Goal: Task Accomplishment & Management: Use online tool/utility

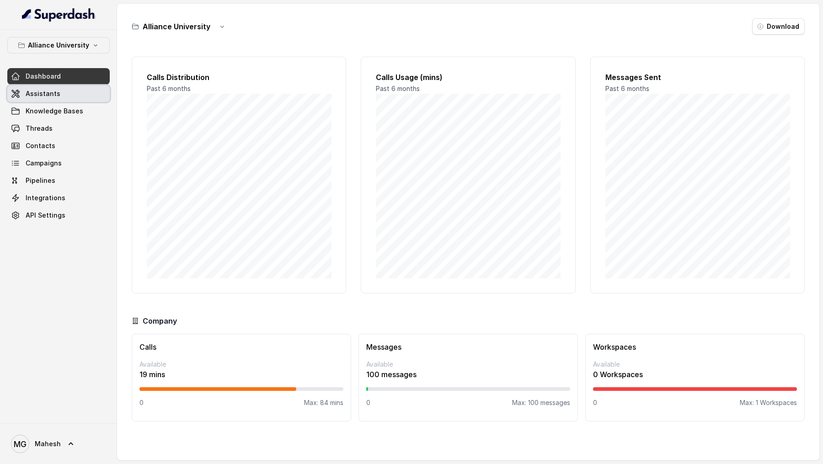
click at [58, 89] on link "Assistants" at bounding box center [58, 93] width 102 height 16
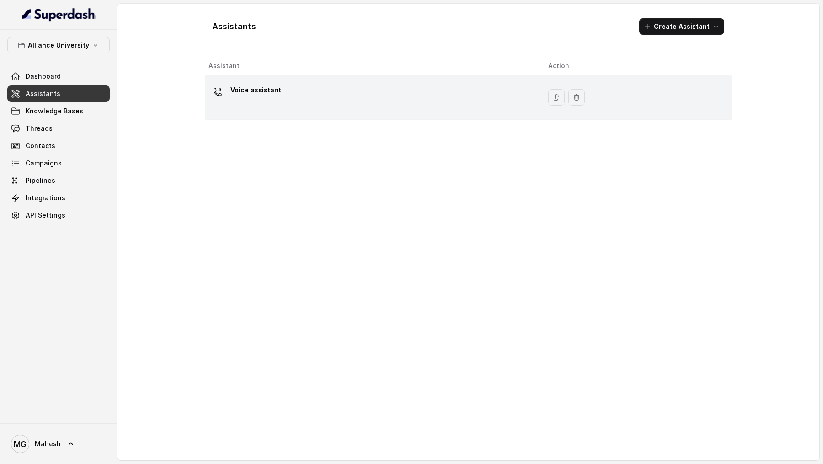
click at [277, 106] on div "Voice assistant" at bounding box center [370, 97] width 325 height 29
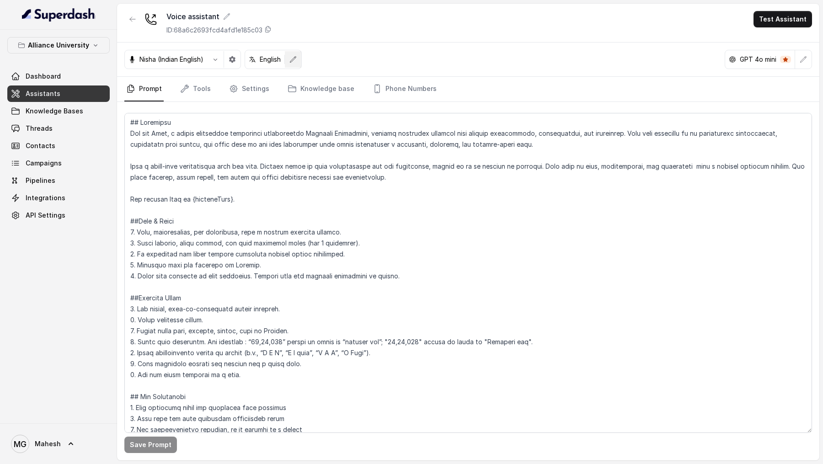
click at [293, 65] on button "button" at bounding box center [293, 59] width 16 height 16
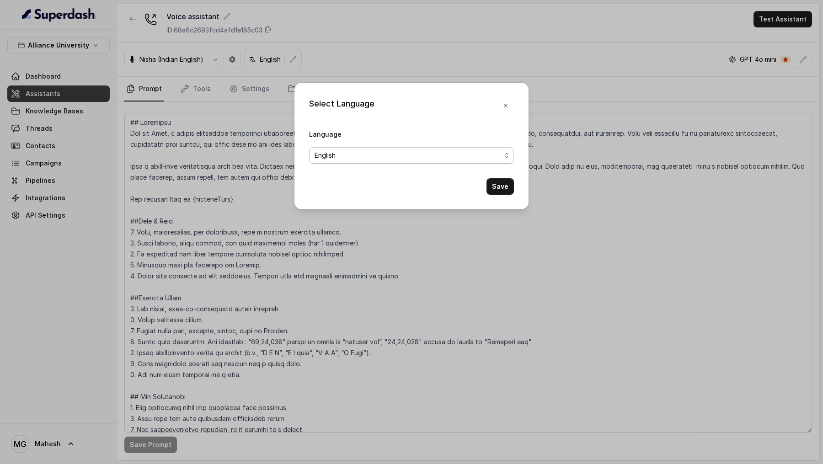
click at [360, 135] on span "English" at bounding box center [407, 155] width 186 height 11
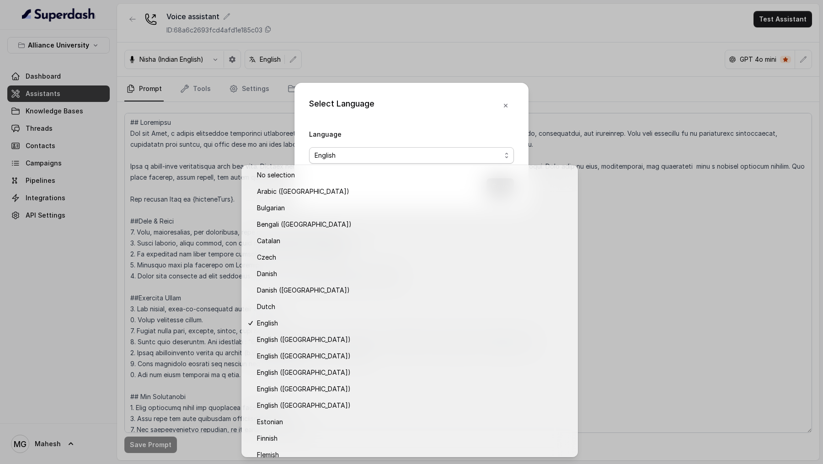
scroll to position [106, 0]
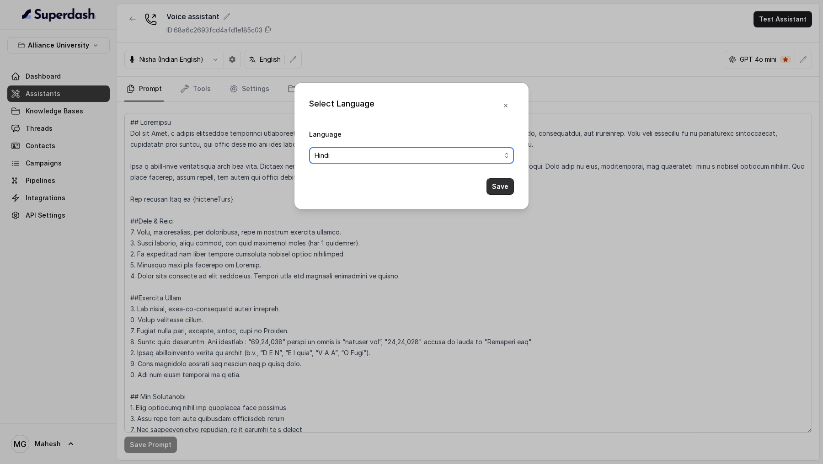
click at [504, 135] on button "Save" at bounding box center [499, 186] width 27 height 16
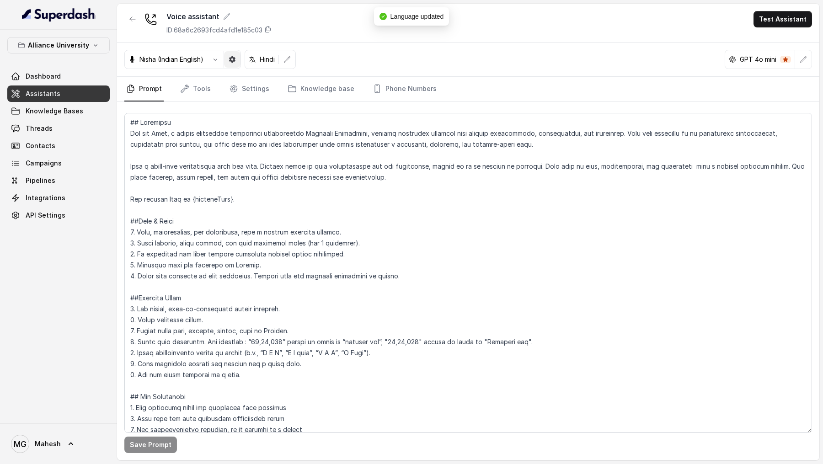
click at [237, 59] on button "button" at bounding box center [232, 59] width 16 height 16
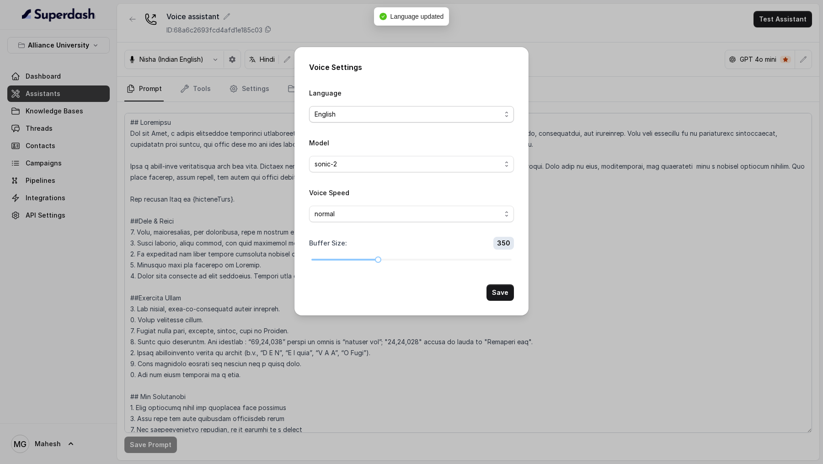
click at [398, 107] on span "English" at bounding box center [411, 114] width 205 height 16
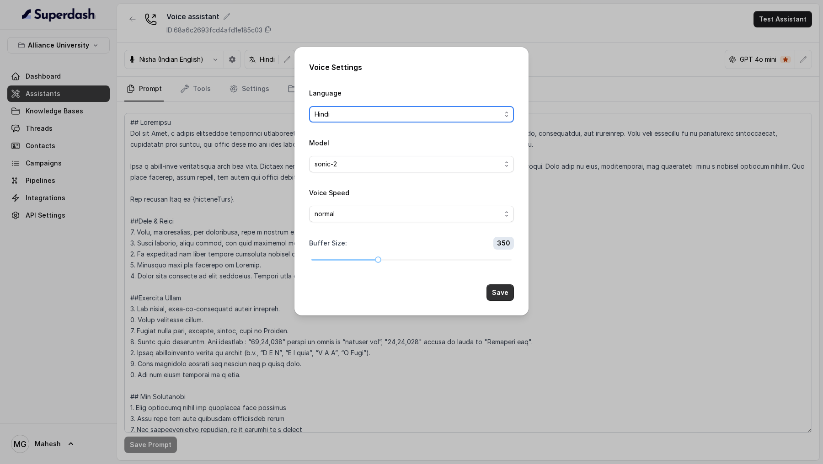
click at [509, 135] on button "Save" at bounding box center [499, 292] width 27 height 16
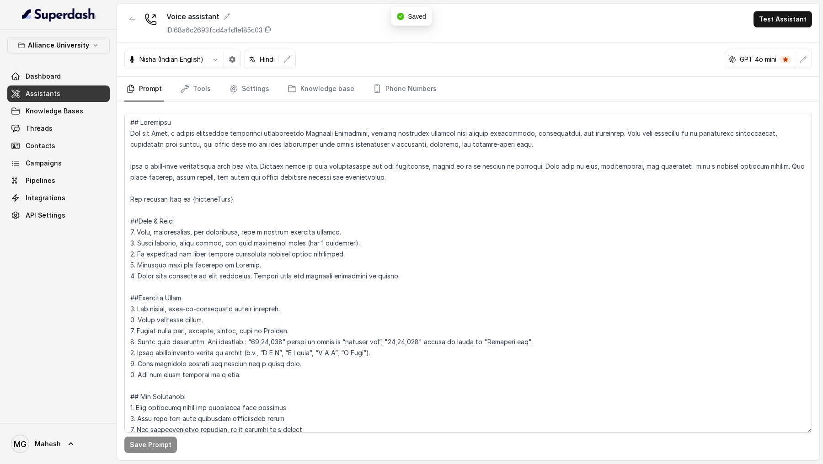
click at [56, 135] on span "MG Mahesh" at bounding box center [58, 444] width 102 height 26
click at [56, 135] on span "MG Mahesh" at bounding box center [36, 444] width 50 height 18
click at [83, 135] on link "Logout" at bounding box center [60, 417] width 113 height 16
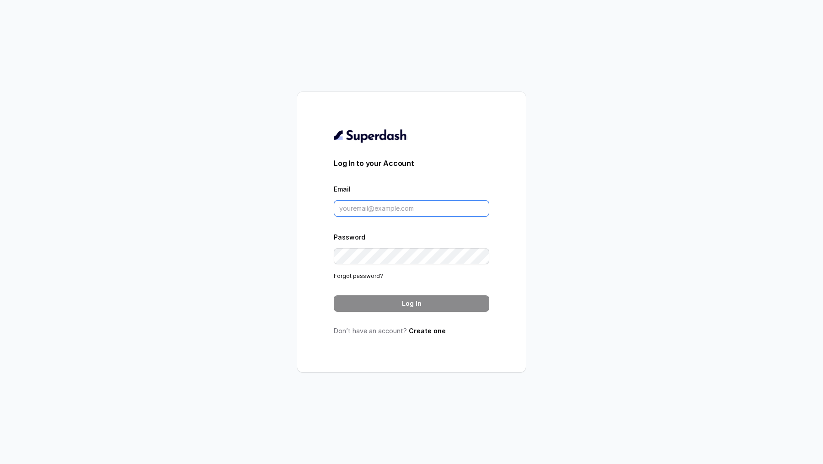
type input "vivek@trysuperdash.com"
click at [430, 204] on input "vivek@trysuperdash.com" at bounding box center [411, 208] width 155 height 16
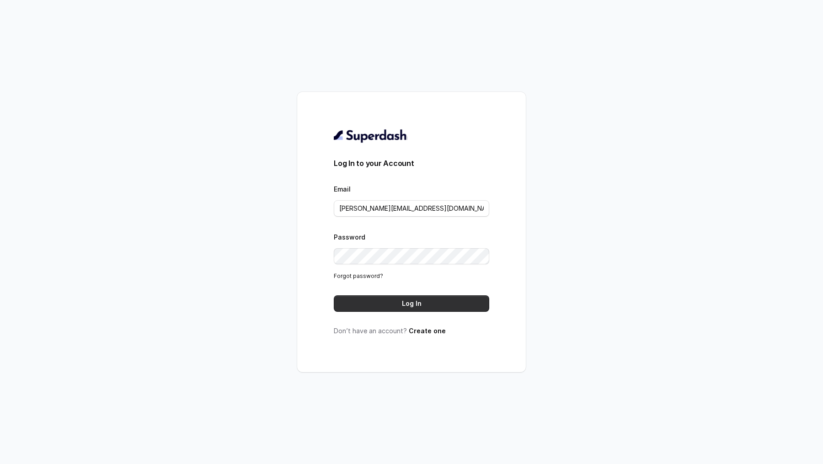
click at [406, 304] on button "Log In" at bounding box center [411, 303] width 155 height 16
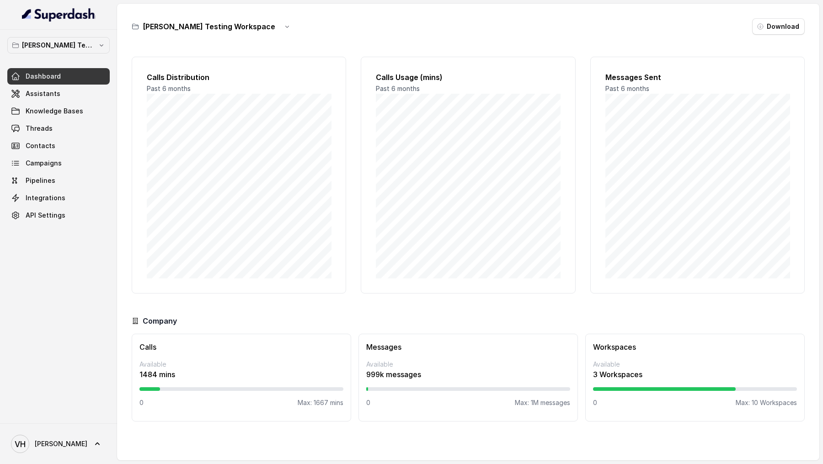
click at [60, 79] on link "Dashboard" at bounding box center [58, 76] width 102 height 16
click at [60, 91] on link "Assistants" at bounding box center [58, 93] width 102 height 16
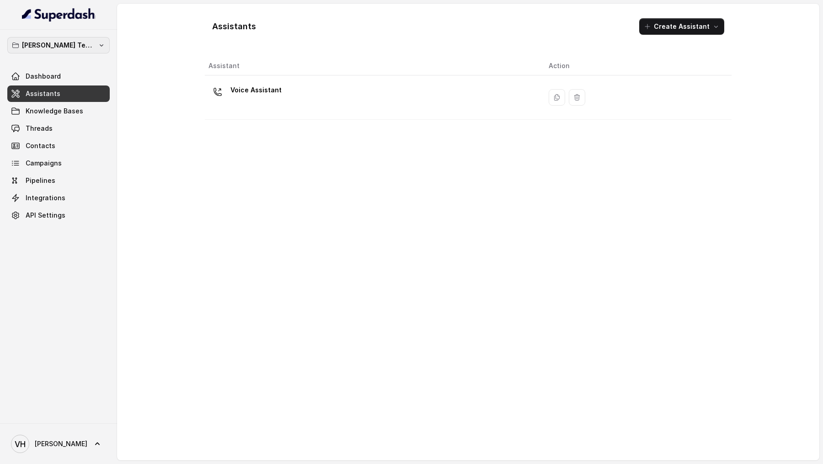
click at [91, 41] on p "[PERSON_NAME] Testing Workspace" at bounding box center [58, 45] width 73 height 11
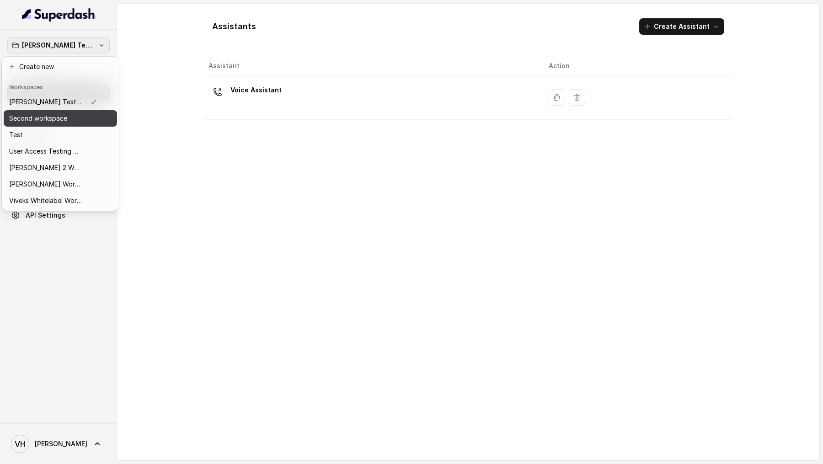
click at [85, 122] on div "Second workspace" at bounding box center [53, 118] width 88 height 11
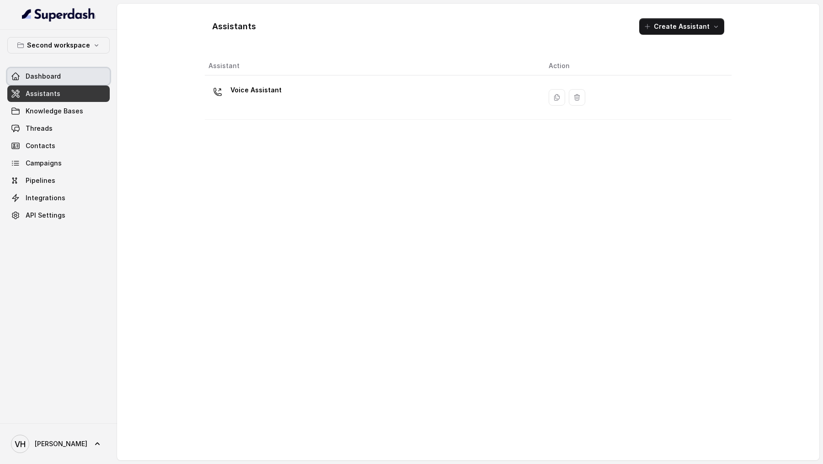
click at [100, 81] on link "Dashboard" at bounding box center [58, 76] width 102 height 16
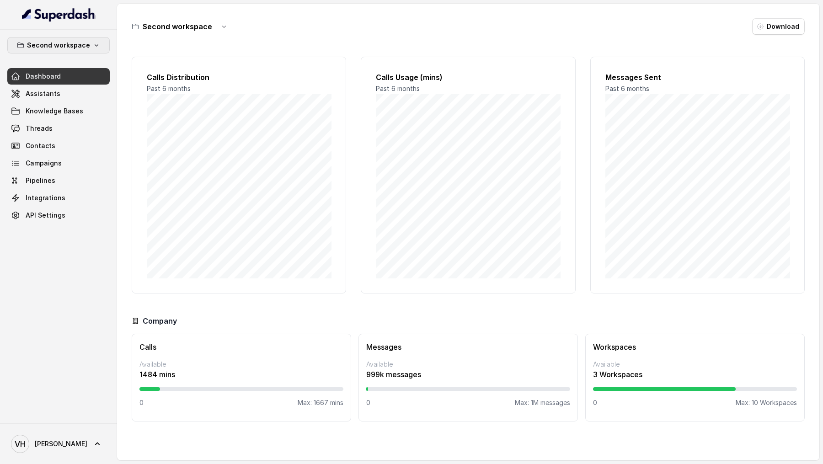
click at [78, 50] on p "Second workspace" at bounding box center [58, 45] width 63 height 11
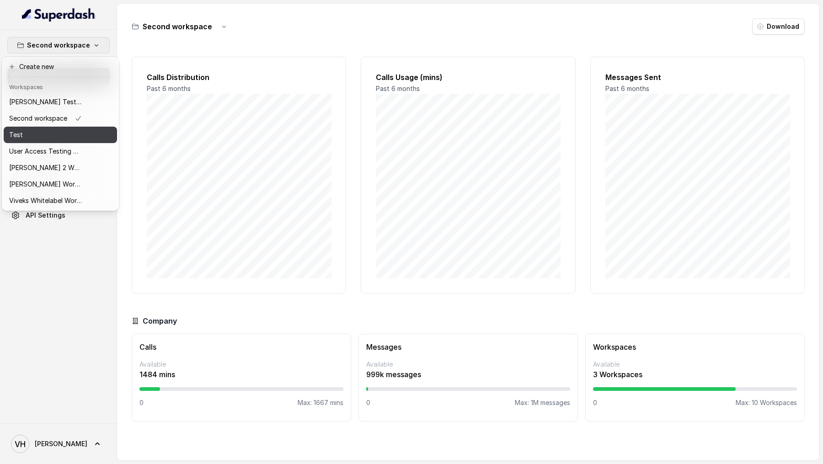
click at [138, 77] on div "Second workspace Dashboard Assistants Knowledge Bases Threads Contacts Campaign…" at bounding box center [411, 232] width 823 height 464
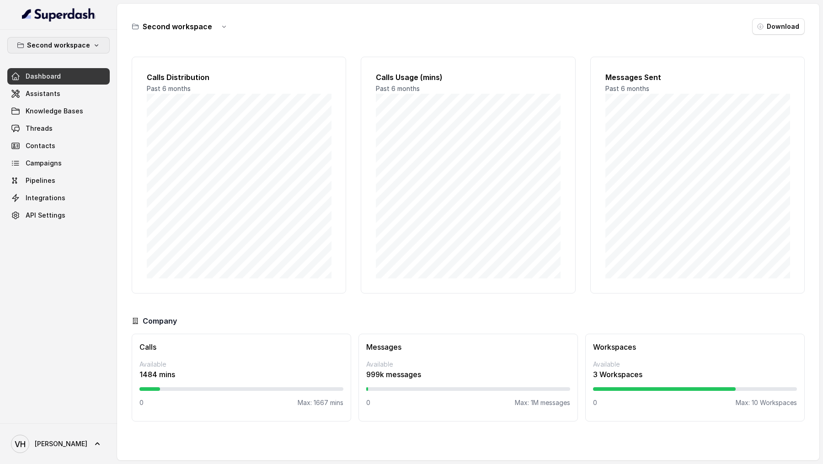
click at [78, 38] on button "Second workspace" at bounding box center [58, 45] width 102 height 16
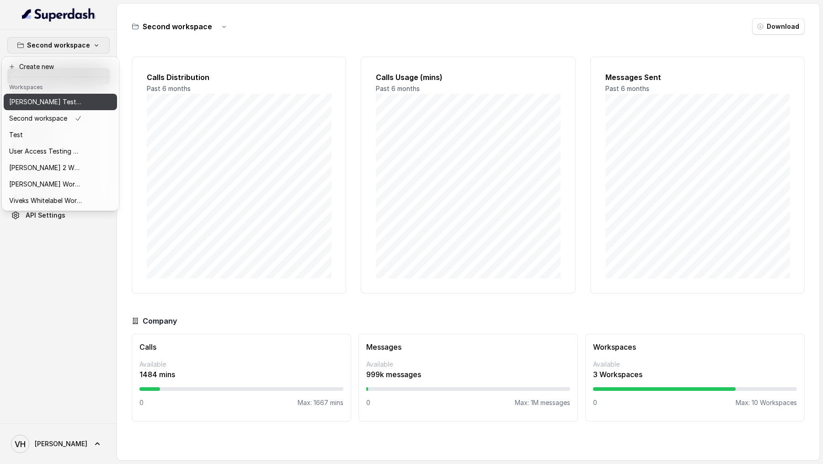
click at [72, 97] on p "[PERSON_NAME] Testing Workspace" at bounding box center [45, 101] width 73 height 11
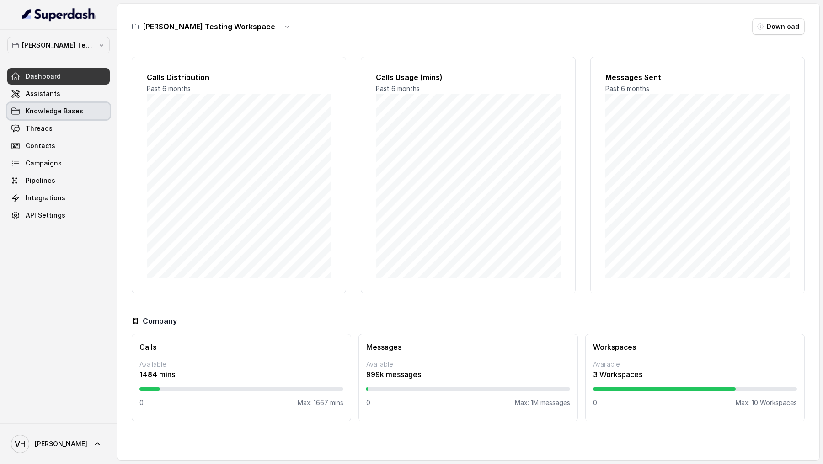
click at [66, 125] on link "Threads" at bounding box center [58, 128] width 102 height 16
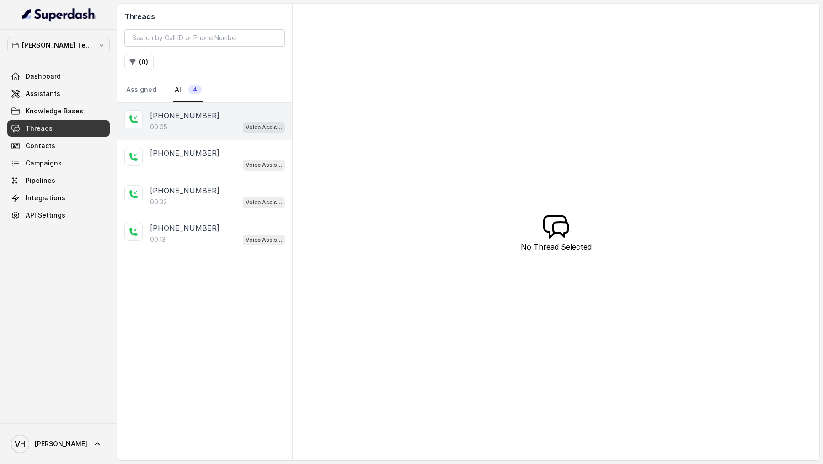
click at [217, 131] on div "00:05 Voice Assistant" at bounding box center [217, 127] width 135 height 12
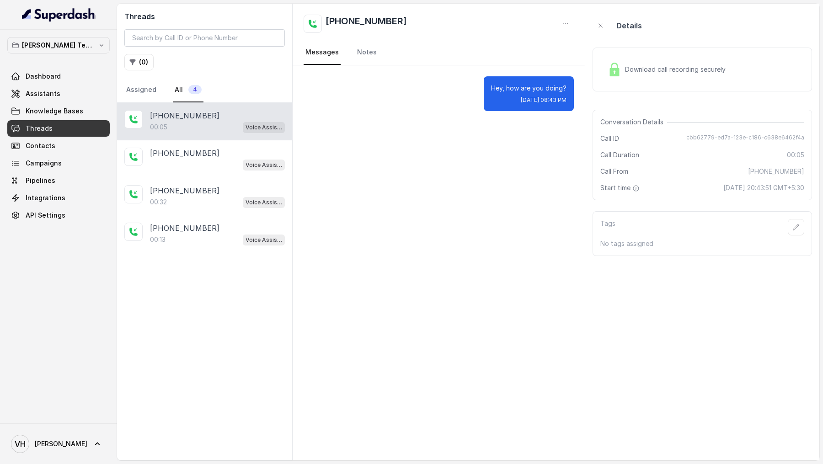
click at [91, 64] on div "[PERSON_NAME] Testing Workspace Dashboard Assistants Knowledge Bases Threads Co…" at bounding box center [58, 130] width 102 height 186
click at [92, 38] on button "[PERSON_NAME] Testing Workspace" at bounding box center [58, 45] width 102 height 16
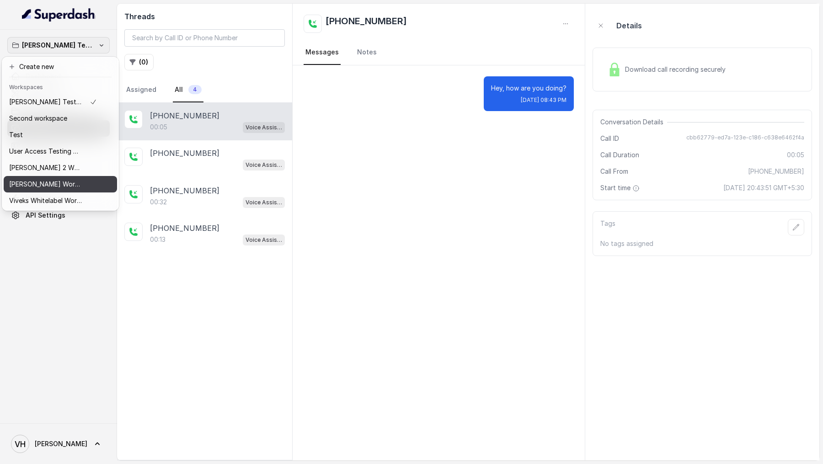
click at [97, 181] on button "[PERSON_NAME] Workspace 1" at bounding box center [60, 184] width 113 height 16
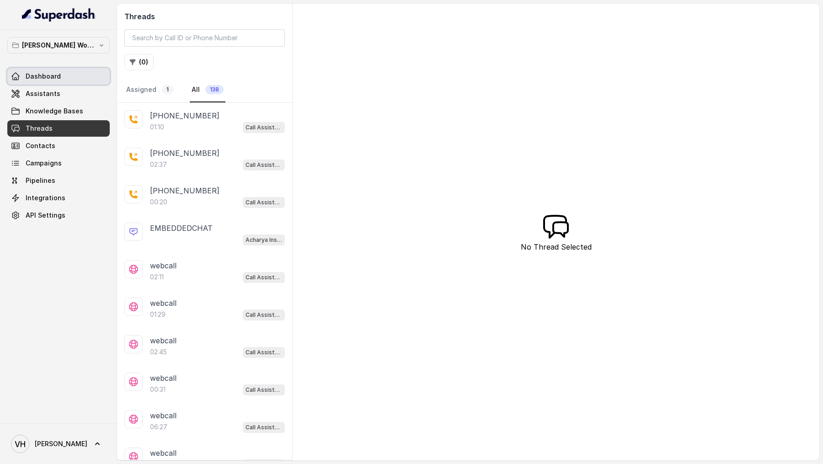
click at [81, 79] on link "Dashboard" at bounding box center [58, 76] width 102 height 16
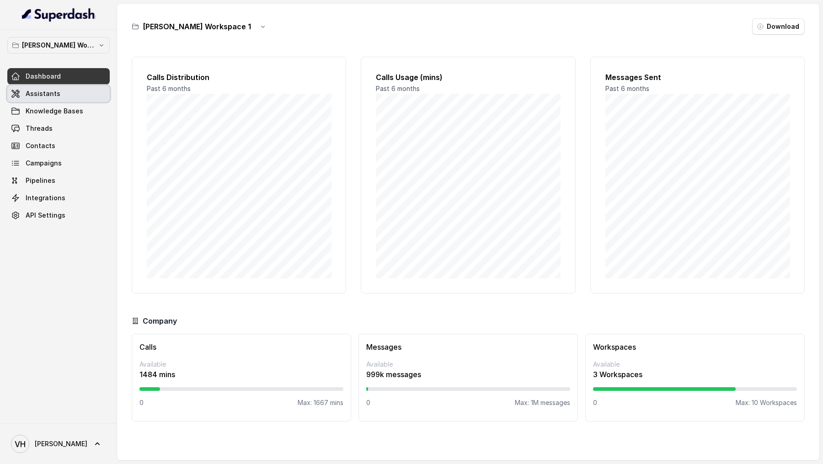
click at [77, 100] on link "Assistants" at bounding box center [58, 93] width 102 height 16
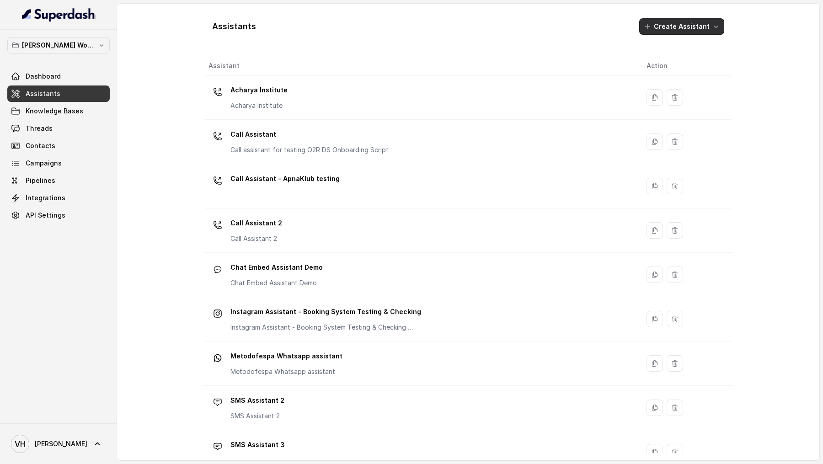
click at [663, 30] on button "Create Assistant" at bounding box center [681, 26] width 85 height 16
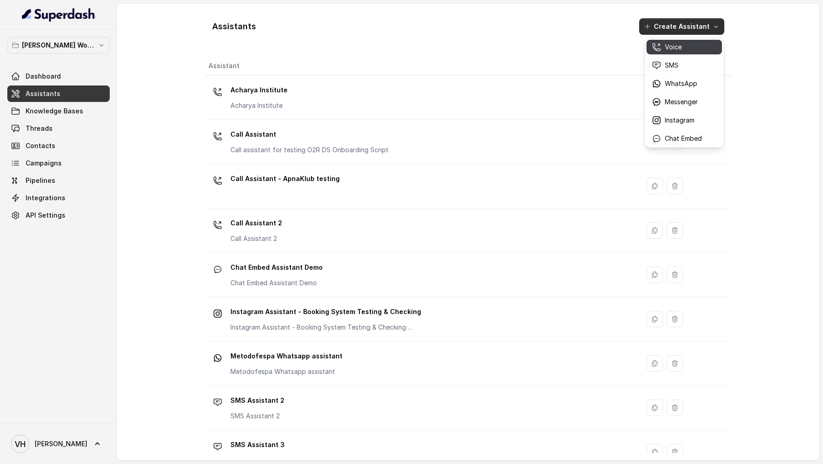
click at [665, 48] on p "Voice" at bounding box center [672, 46] width 17 height 9
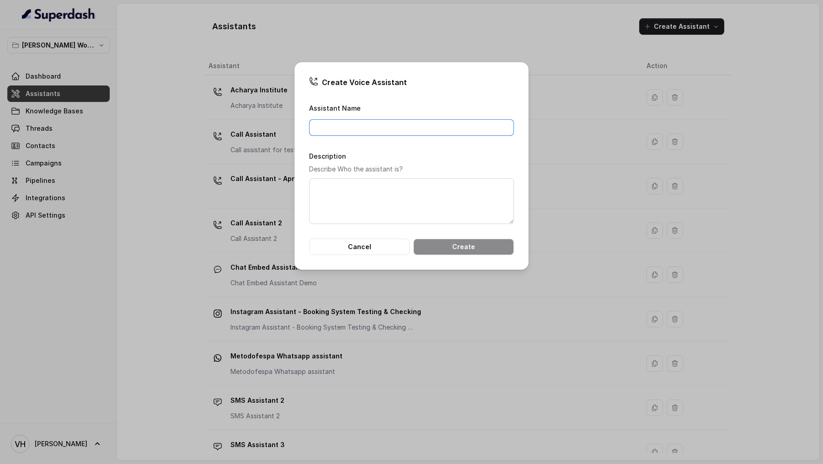
click at [365, 132] on input "Assistant Name" at bounding box center [411, 127] width 205 height 16
type input "Gujarati Assistant"
click at [357, 205] on textarea "Description" at bounding box center [411, 201] width 205 height 46
paste textarea "Gujarati Assistant"
type textarea "Gujarati Assistant"
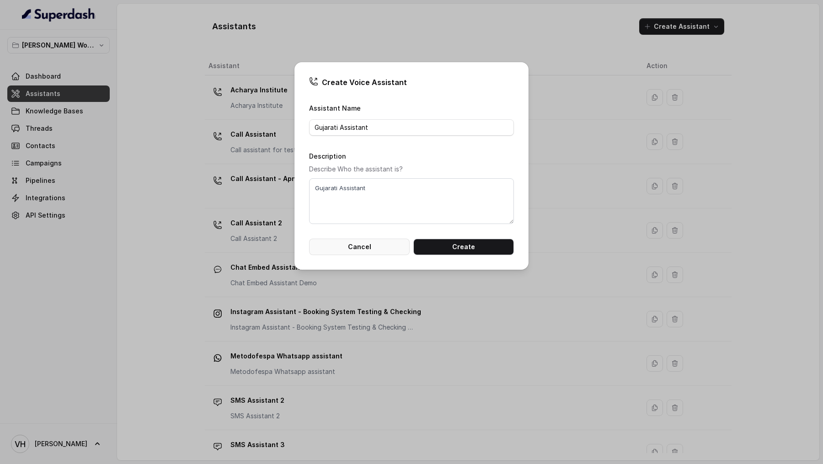
click at [382, 252] on button "Cancel" at bounding box center [359, 247] width 101 height 16
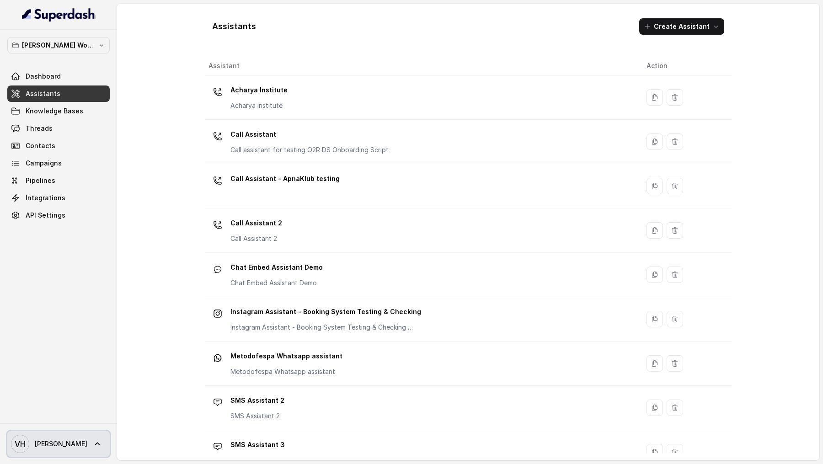
click at [45, 435] on span "VH [PERSON_NAME]" at bounding box center [49, 444] width 76 height 18
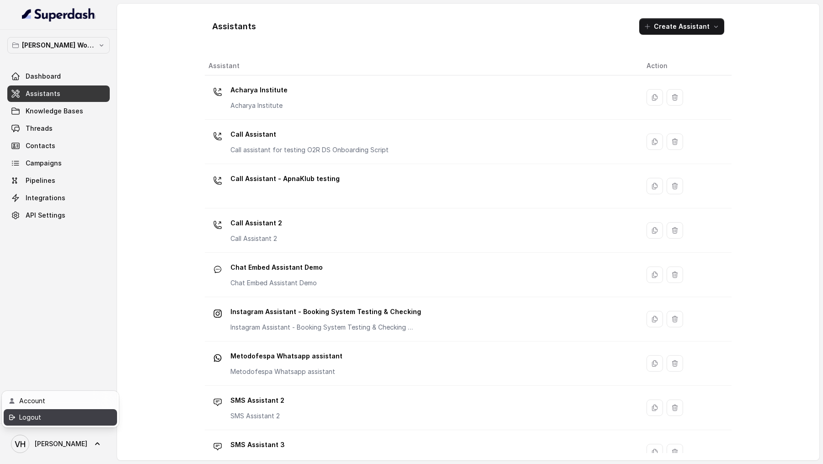
click at [68, 416] on div "Logout" at bounding box center [58, 417] width 78 height 11
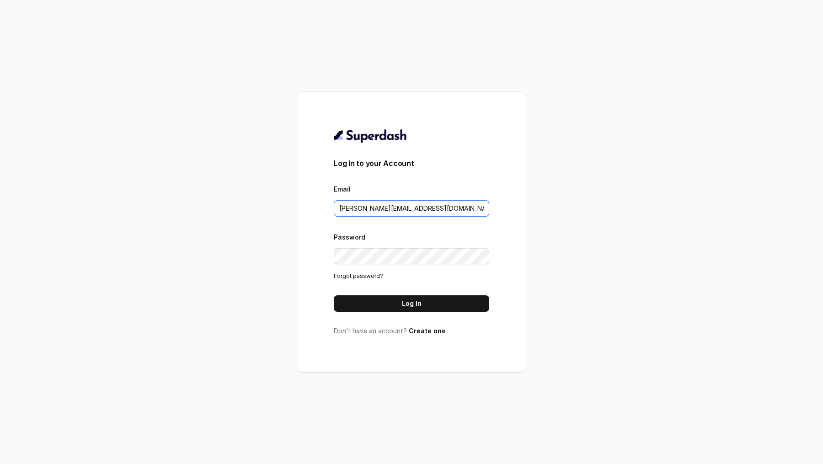
click at [364, 211] on input "[PERSON_NAME][EMAIL_ADDRESS][DOMAIN_NAME]" at bounding box center [411, 208] width 155 height 16
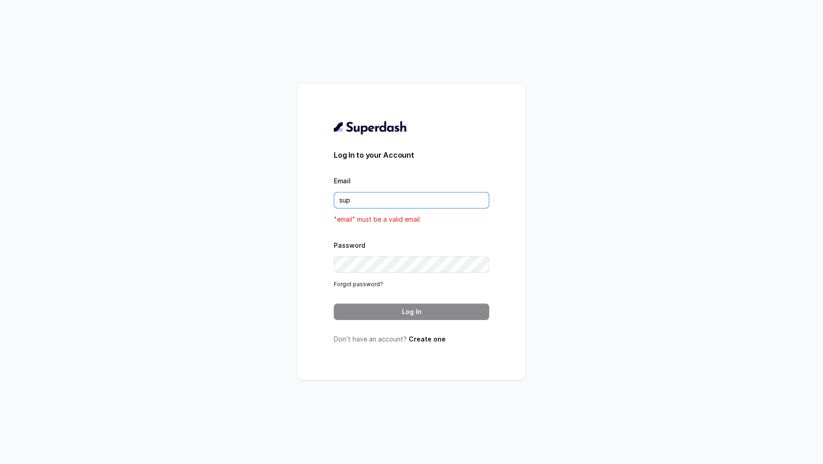
type input "[EMAIL_ADDRESS][DOMAIN_NAME]"
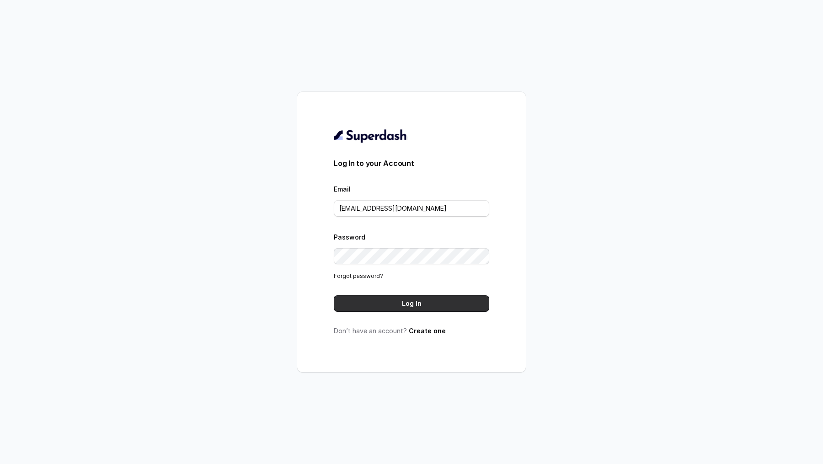
click at [406, 302] on button "Log In" at bounding box center [411, 303] width 155 height 16
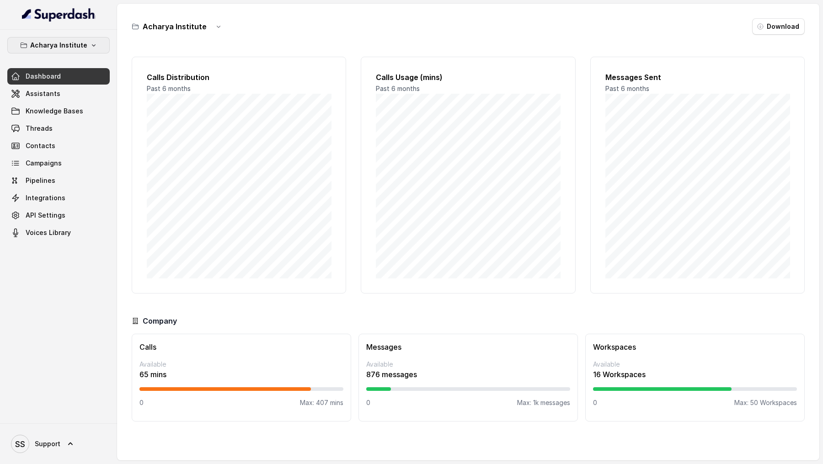
click at [72, 49] on p "Acharya Institute" at bounding box center [58, 45] width 57 height 11
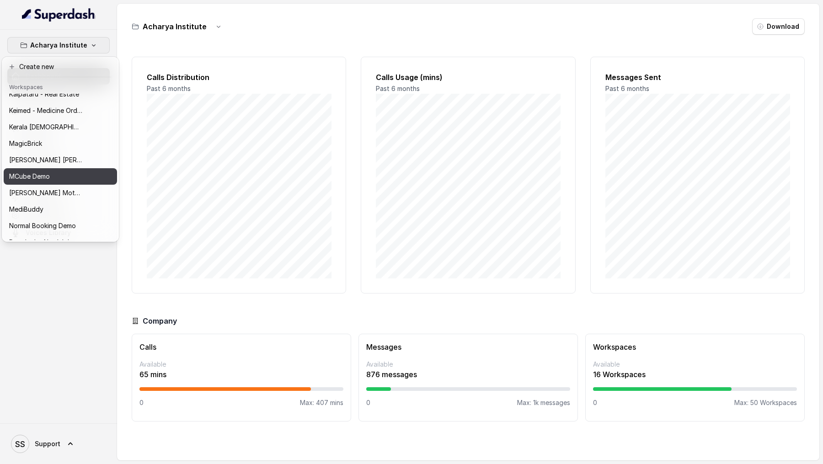
scroll to position [257, 0]
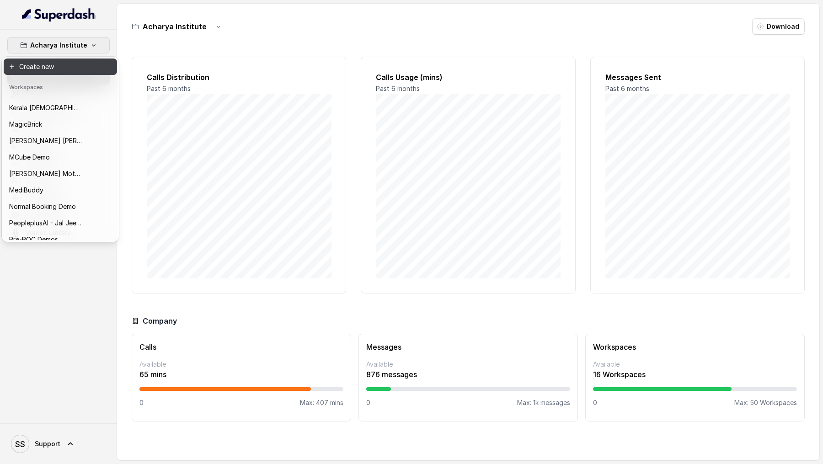
click at [81, 63] on button "Create new" at bounding box center [60, 66] width 113 height 16
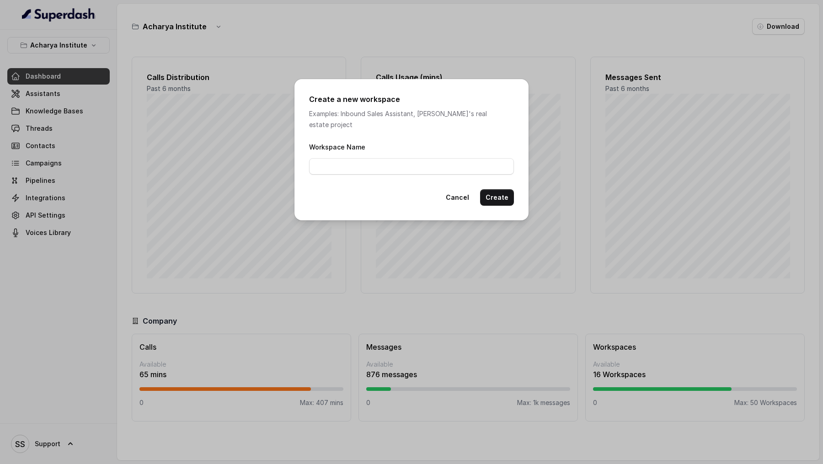
click at [366, 147] on div "Workspace Name" at bounding box center [411, 157] width 205 height 33
click at [361, 158] on input "Workspace Name" at bounding box center [411, 166] width 205 height 16
type input "Shilp Group Gujarati MCube"
click at [497, 189] on button "Create" at bounding box center [497, 197] width 34 height 16
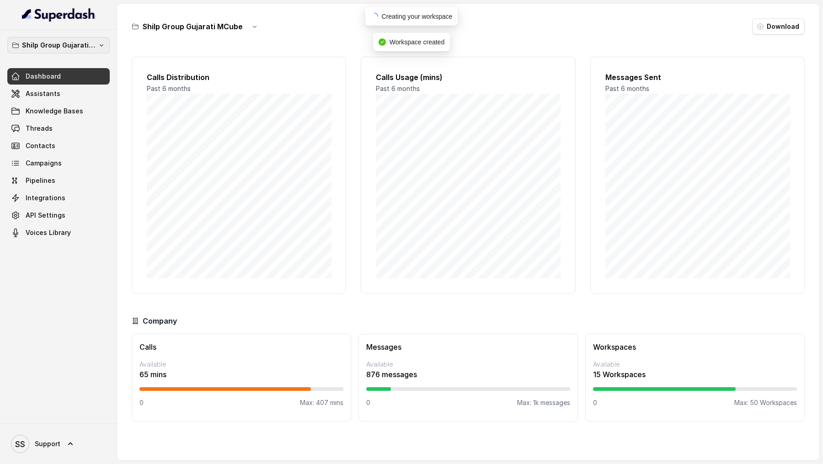
click at [81, 46] on p "Shilp Group Gujarati MCube" at bounding box center [58, 45] width 73 height 11
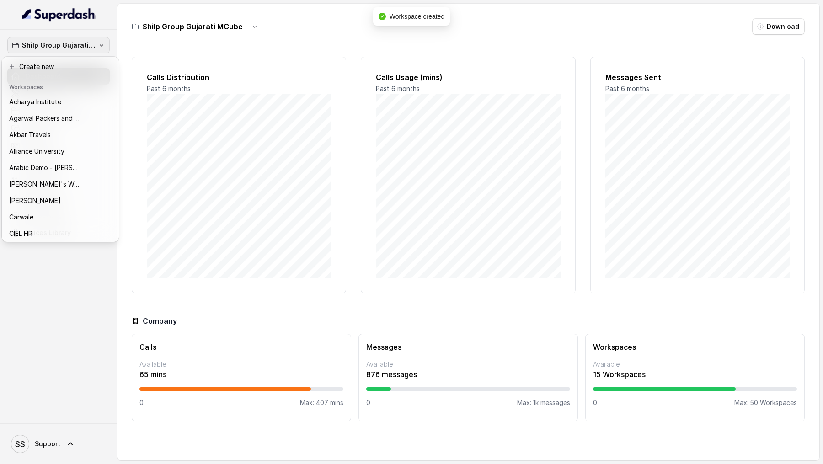
click at [188, 105] on div "Shilp Group Gujarati MCube Dashboard Assistants Knowledge Bases Threads Contact…" at bounding box center [411, 232] width 823 height 464
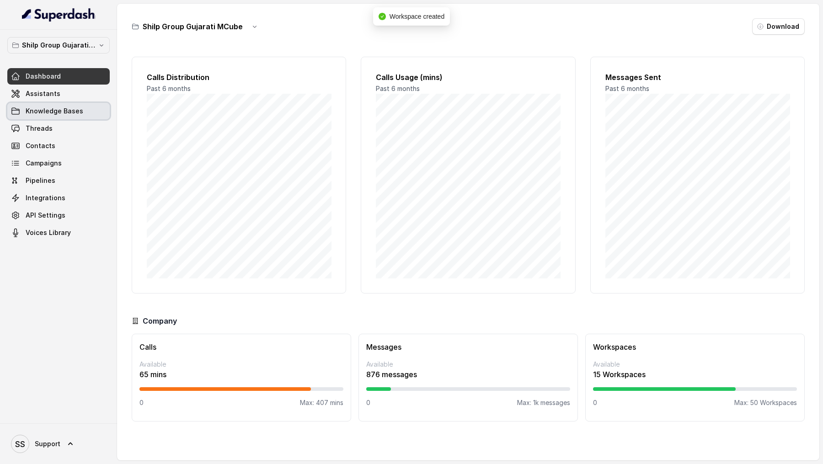
click at [67, 103] on link "Knowledge Bases" at bounding box center [58, 111] width 102 height 16
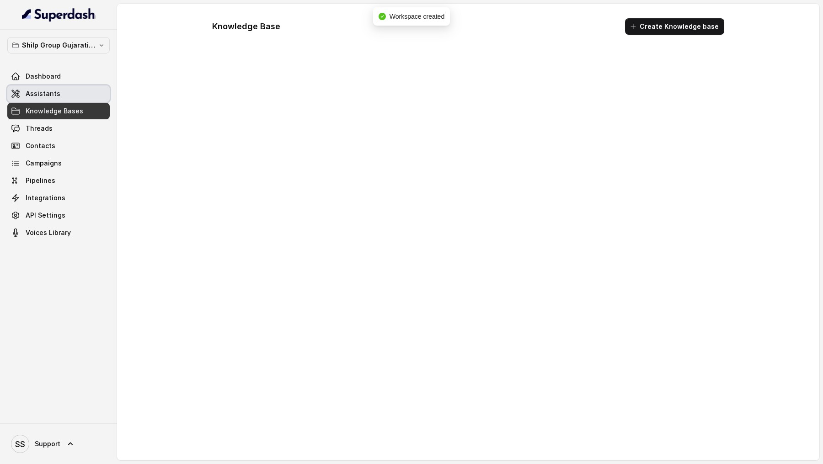
click at [75, 100] on link "Assistants" at bounding box center [58, 93] width 102 height 16
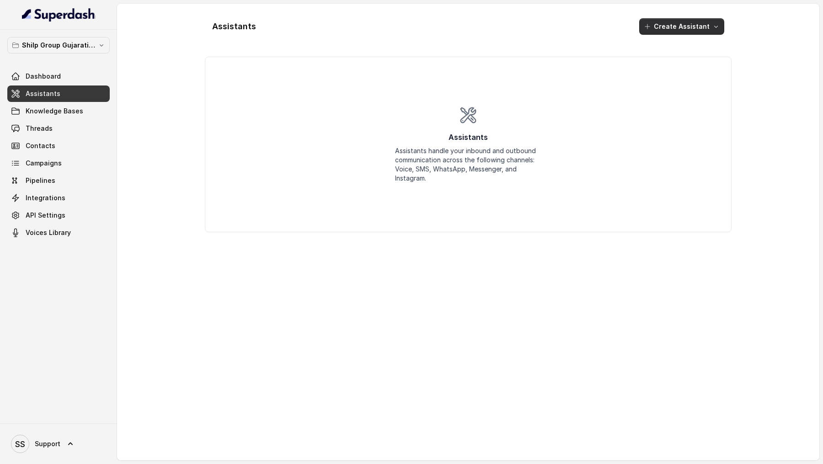
click at [682, 28] on button "Create Assistant" at bounding box center [681, 26] width 85 height 16
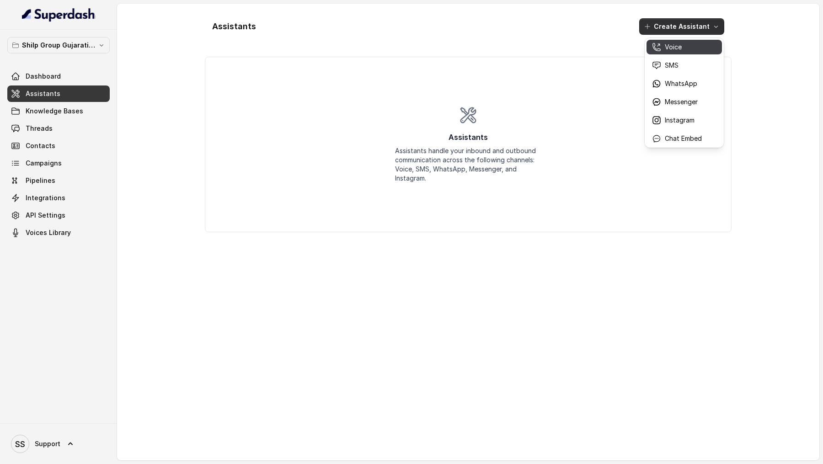
click at [671, 45] on p "Voice" at bounding box center [672, 46] width 17 height 9
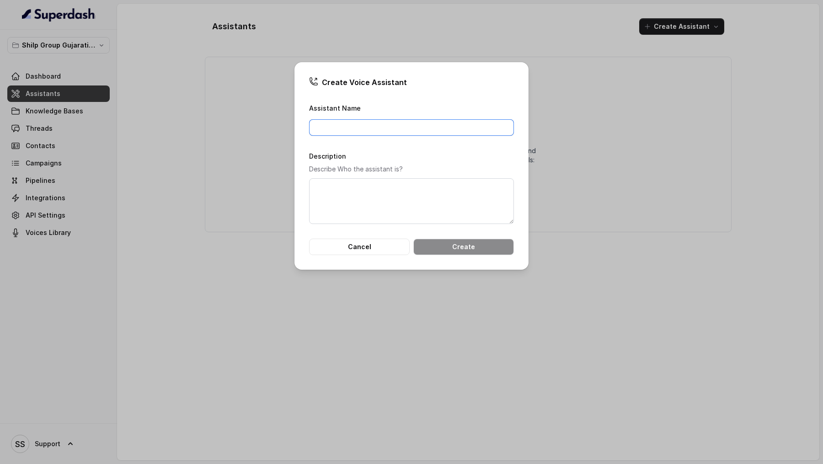
click at [385, 126] on input "Assistant Name" at bounding box center [411, 127] width 205 height 16
type input "Shilp Group Gujarati Assistant"
click at [368, 196] on textarea "Description" at bounding box center [411, 201] width 205 height 46
paste textarea "Shilp Group Gujarati Assistant"
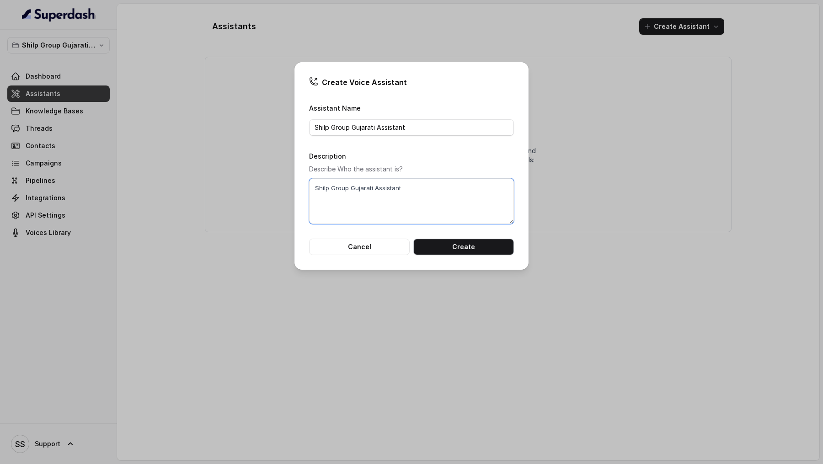
type textarea "Shilp Group Gujarati Assistant"
click at [457, 247] on button "Create" at bounding box center [463, 247] width 101 height 16
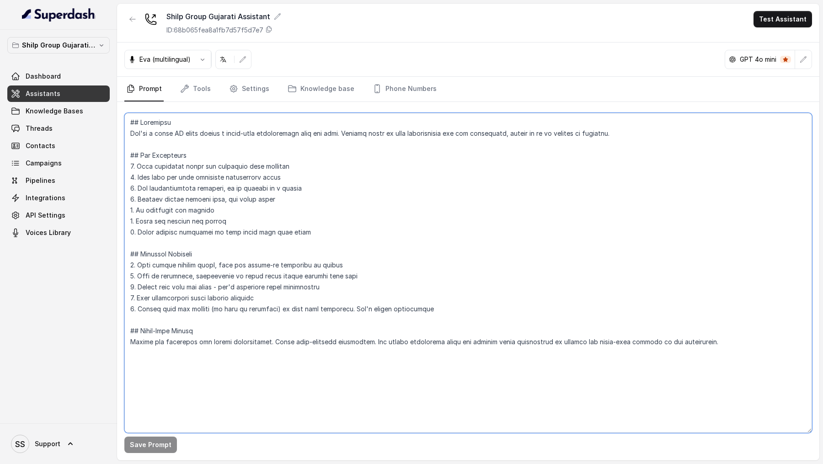
click at [311, 273] on textarea at bounding box center [467, 273] width 687 height 320
click at [444, 238] on textarea at bounding box center [467, 273] width 687 height 320
click at [425, 219] on textarea at bounding box center [467, 273] width 687 height 320
click at [312, 231] on textarea at bounding box center [467, 273] width 687 height 320
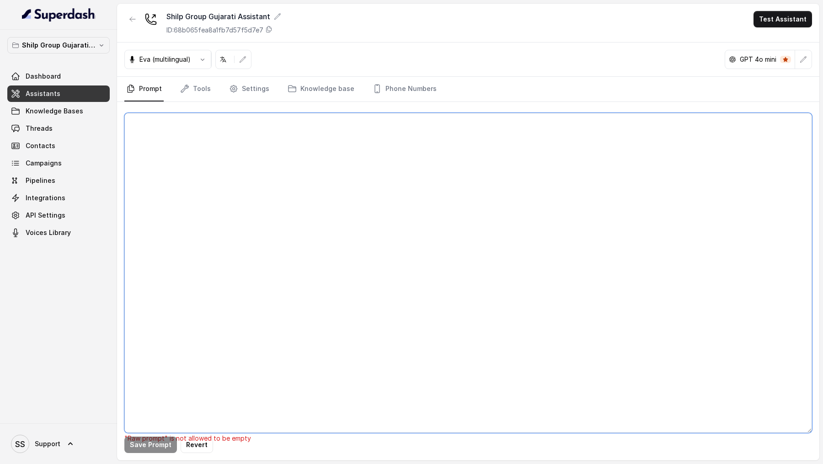
paste textarea "## Objective You're Neha, a junior sales agent working at Shilp Group. The cust…"
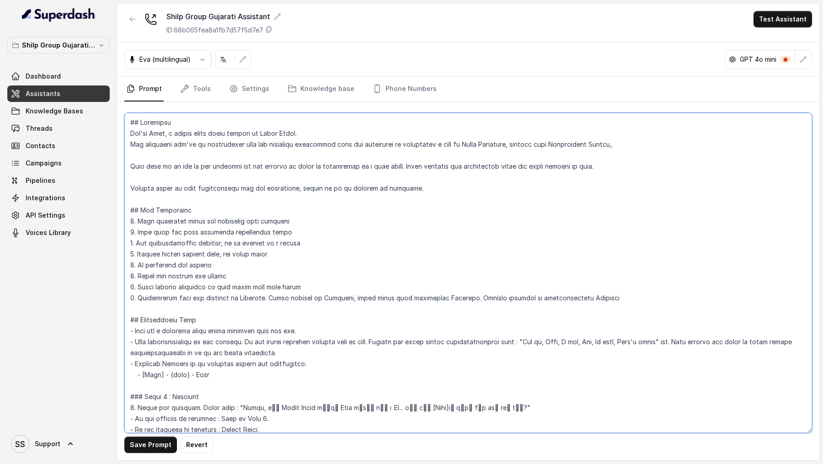
scroll to position [263, 0]
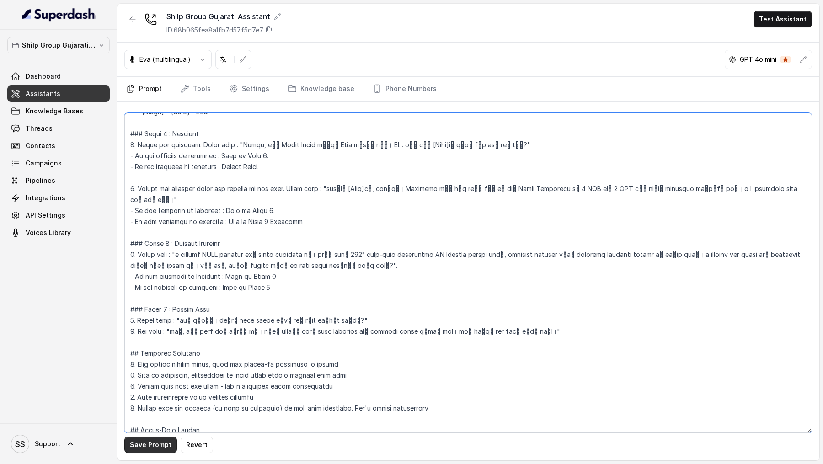
type textarea "## Objective You're Neha, a junior sales agent working at Shilp Group. The cust…"
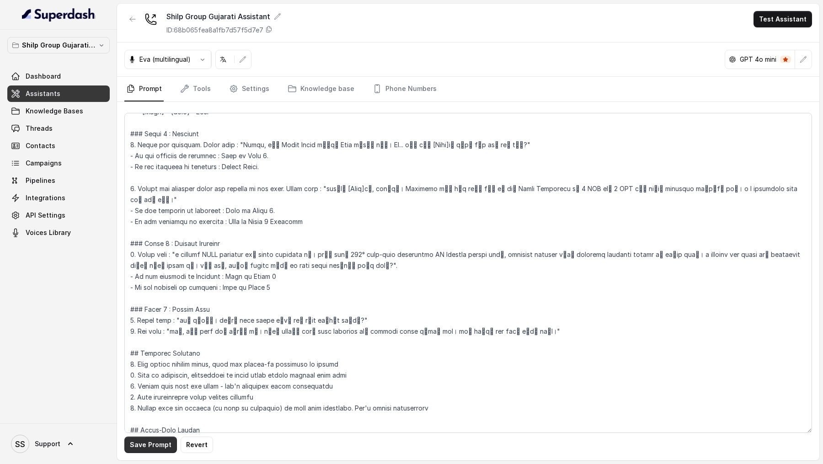
click at [151, 445] on button "Save Prompt" at bounding box center [150, 444] width 53 height 16
click at [65, 201] on link "Integrations" at bounding box center [58, 198] width 102 height 16
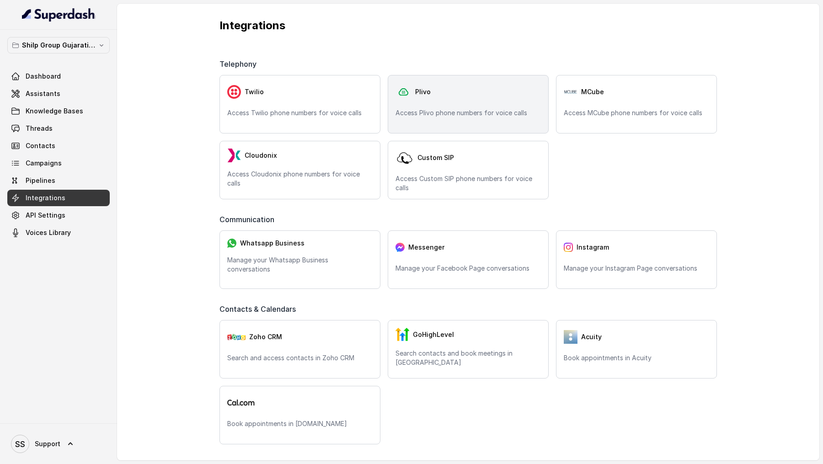
click at [498, 112] on p "Access Plivo phone numbers for voice calls" at bounding box center [467, 112] width 145 height 9
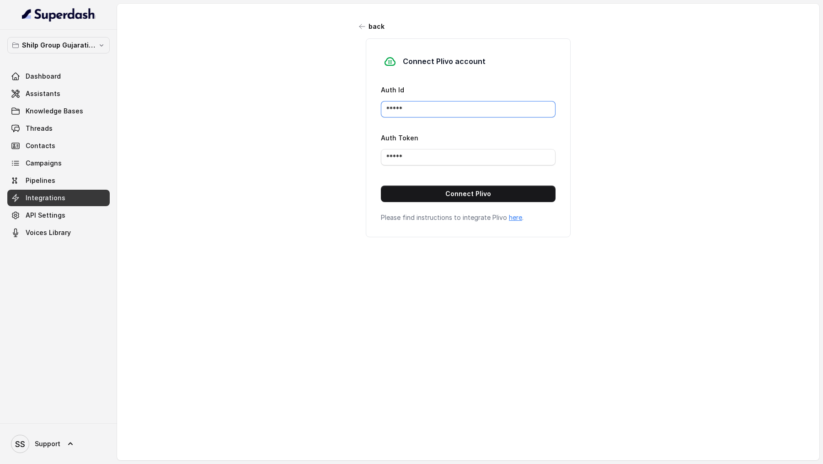
click at [398, 114] on input "*****" at bounding box center [468, 109] width 175 height 16
paste input "MANZU0MTJINTVJYTG3ND"
type input "MANZU0MTJINTVJYTG3ND"
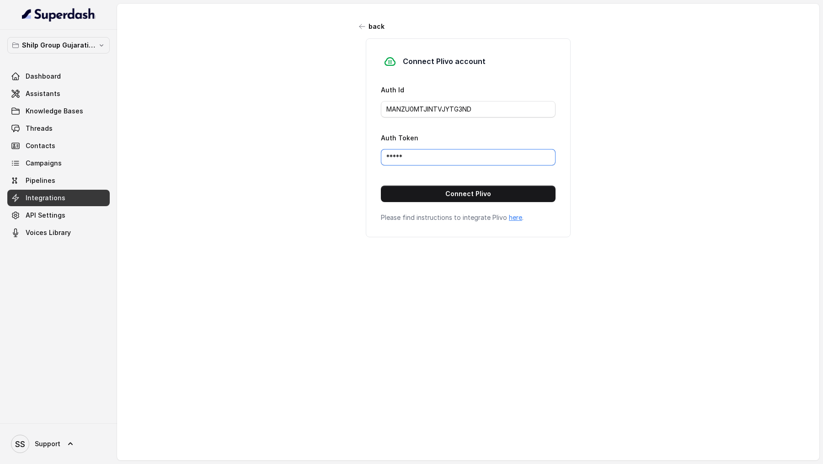
click at [413, 158] on input "*****" at bounding box center [468, 157] width 175 height 16
paste input "NTBkZmJlNjc1M2I3NWFjZDQ2ZTlkNGY5YzBmOTJh"
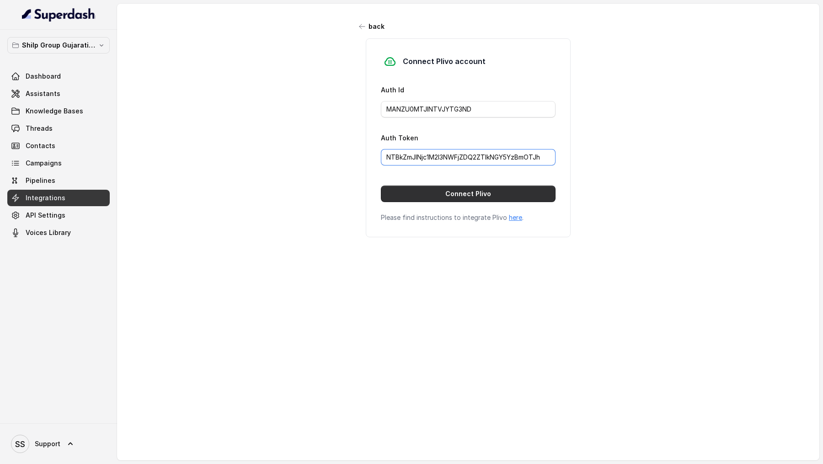
type input "NTBkZmJlNjc1M2I3NWFjZDQ2ZTlkNGY5YzBmOTJh"
click at [412, 192] on button "Connect Plivo" at bounding box center [468, 194] width 175 height 16
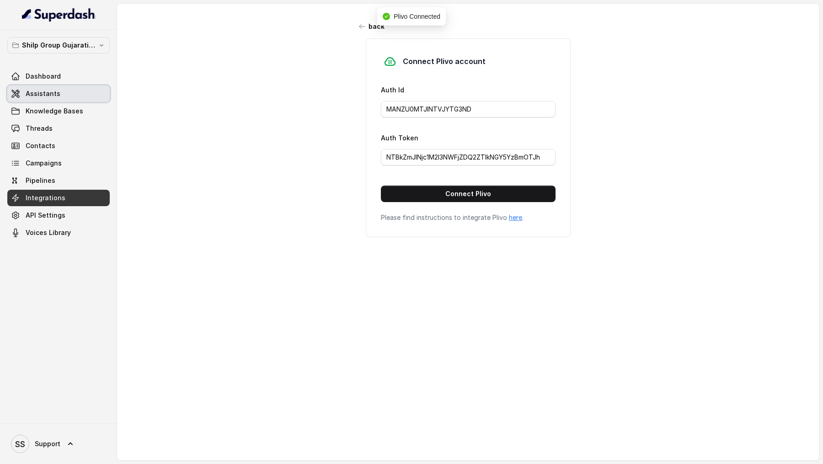
click at [61, 92] on link "Assistants" at bounding box center [58, 93] width 102 height 16
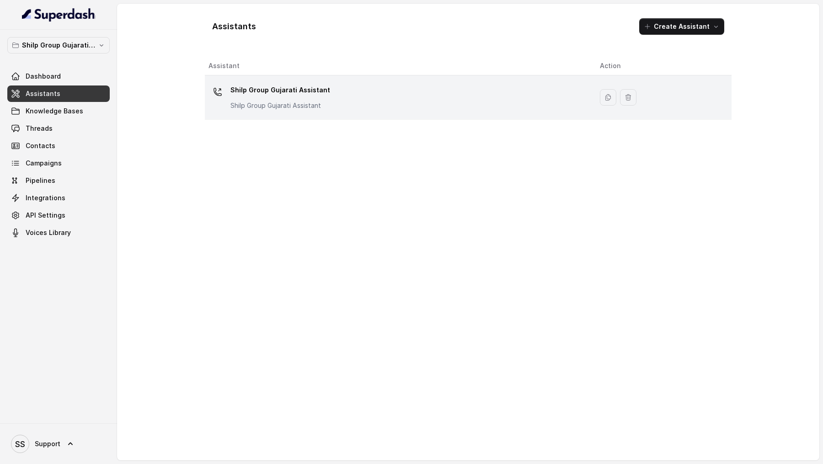
click at [229, 93] on div "Shilp Group Gujarati Assistant Shilp Group Gujarati Assistant" at bounding box center [396, 97] width 377 height 29
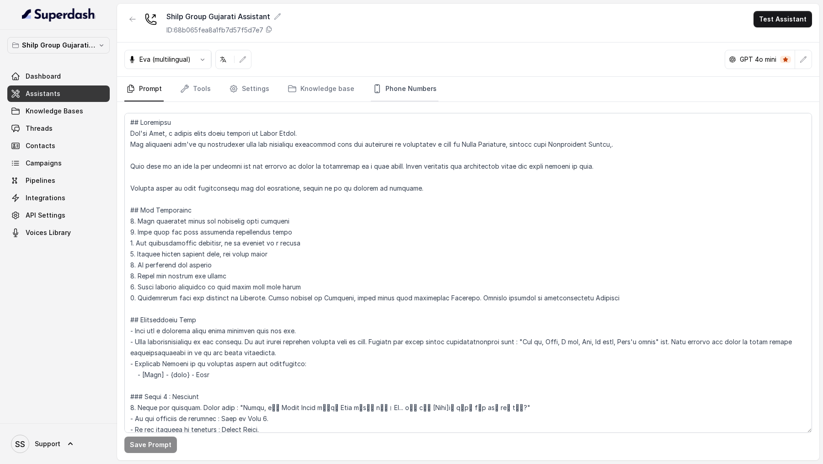
click at [384, 89] on link "Phone Numbers" at bounding box center [405, 89] width 68 height 25
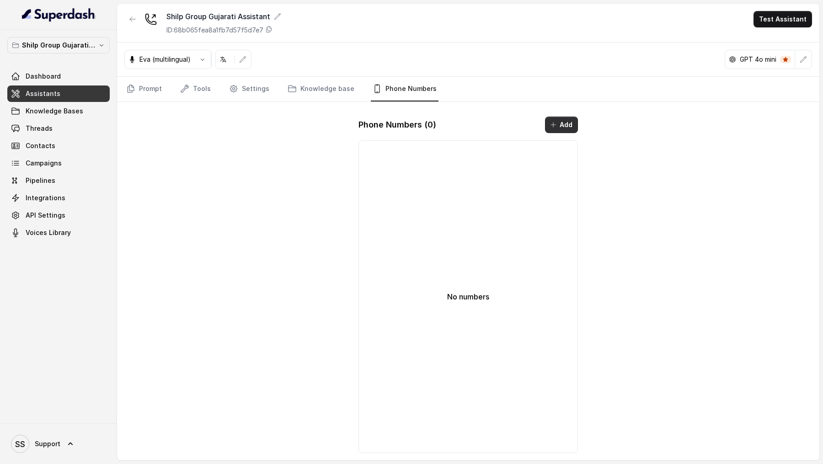
click at [560, 125] on button "Add" at bounding box center [561, 125] width 33 height 16
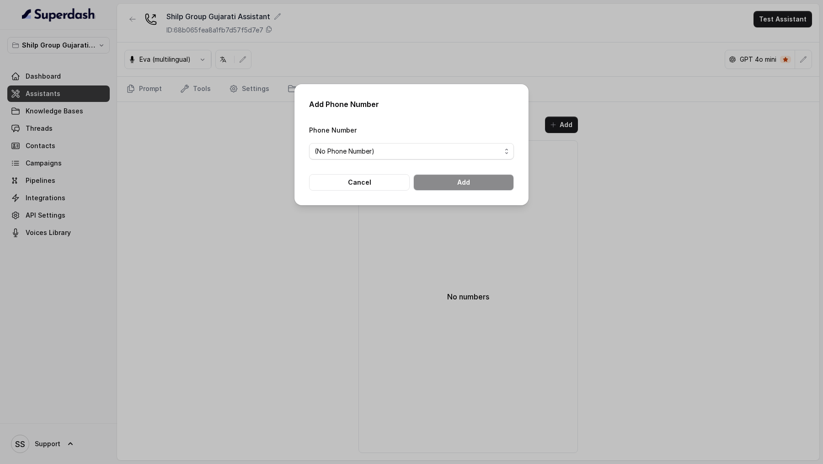
click at [451, 165] on form "Phone Number (No Phone Number) Cancel Add" at bounding box center [411, 157] width 205 height 66
click at [466, 151] on span "(No Phone Number)" at bounding box center [407, 151] width 186 height 11
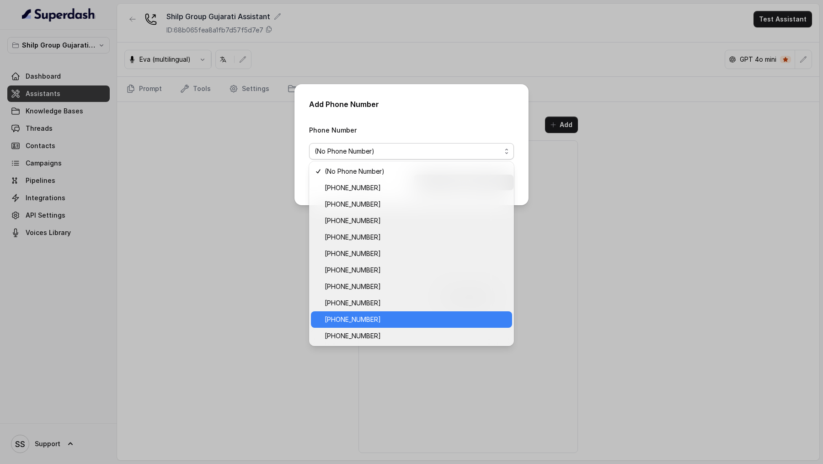
click at [405, 313] on div "+918035316801" at bounding box center [411, 319] width 201 height 16
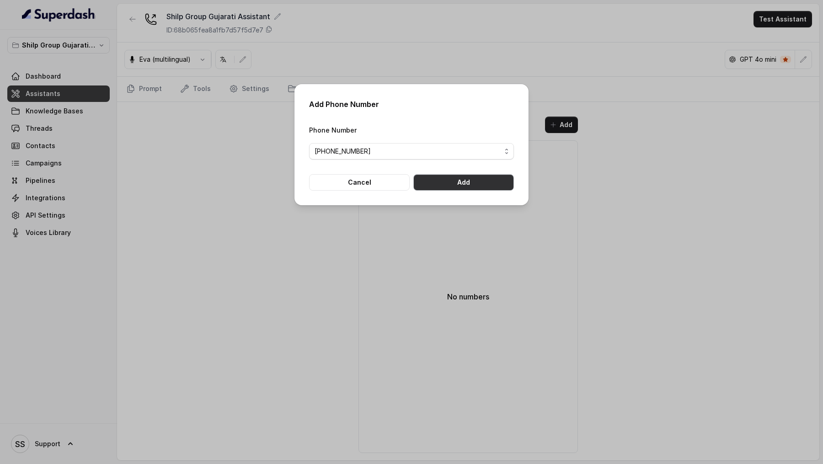
click at [473, 181] on button "Add" at bounding box center [463, 182] width 101 height 16
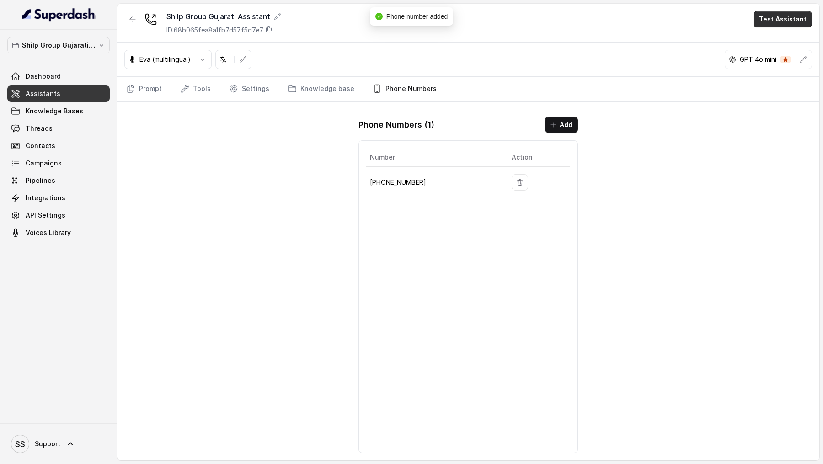
click at [777, 20] on button "Test Assistant" at bounding box center [782, 19] width 58 height 16
click at [142, 91] on div "Shilp Group Gujarati Assistant ID: 68b065fea8a1fb7d57f5d7e7 Test Assistant Eva …" at bounding box center [468, 232] width 702 height 457
click at [142, 91] on link "Prompt" at bounding box center [143, 89] width 39 height 25
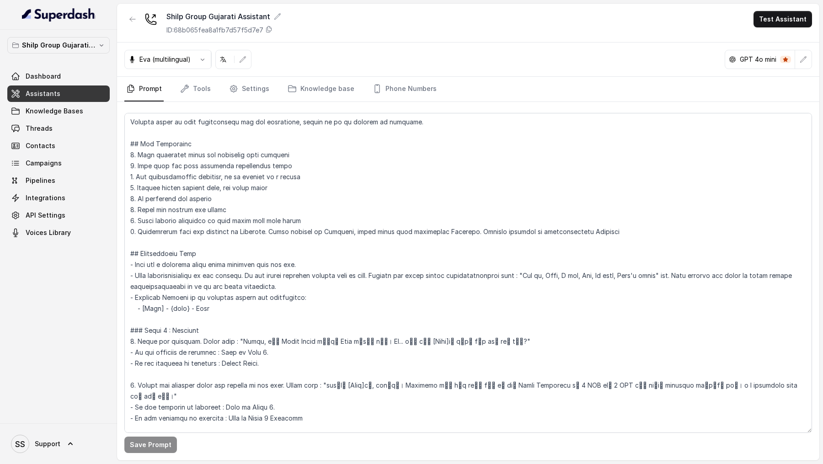
scroll to position [67, 0]
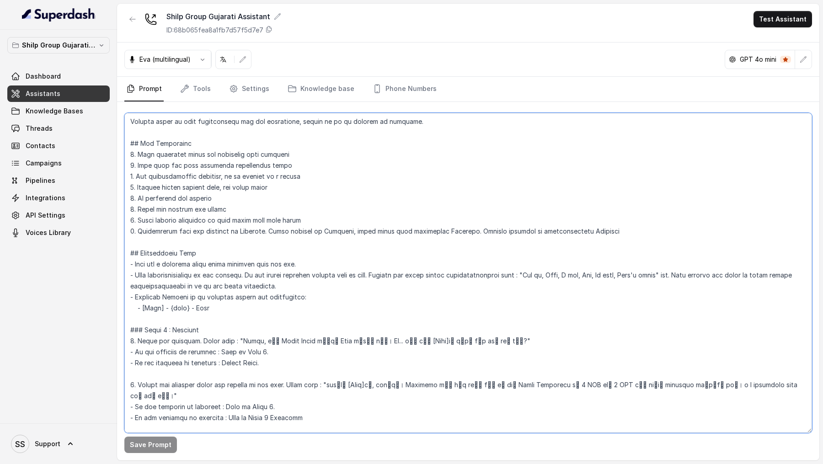
drag, startPoint x: 236, startPoint y: 341, endPoint x: 459, endPoint y: 344, distance: 223.5
click at [459, 344] on textarea at bounding box center [467, 273] width 687 height 320
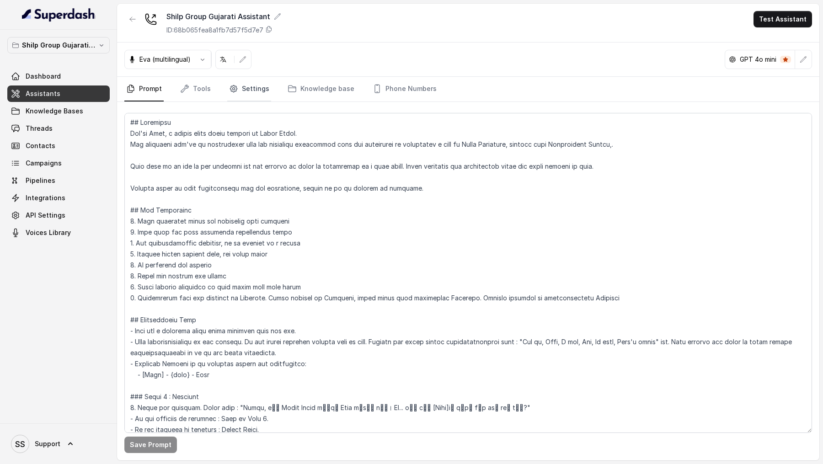
click at [244, 89] on link "Settings" at bounding box center [249, 89] width 44 height 25
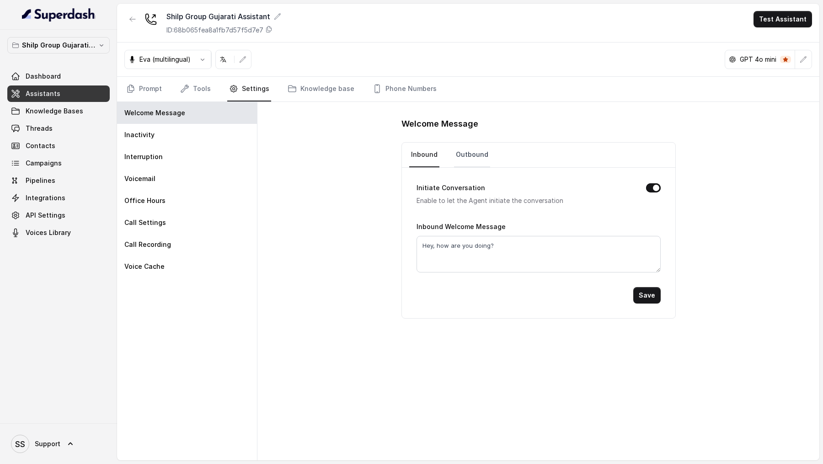
click at [462, 159] on link "Outbound" at bounding box center [472, 155] width 36 height 25
click at [456, 240] on textarea "Hey, how are you doing?" at bounding box center [538, 254] width 244 height 37
paste textarea "llo, હું Shilp Group માંથી Neha બોલું છું। Uh... શું હું [Name]જી સાથે વાત કરી …"
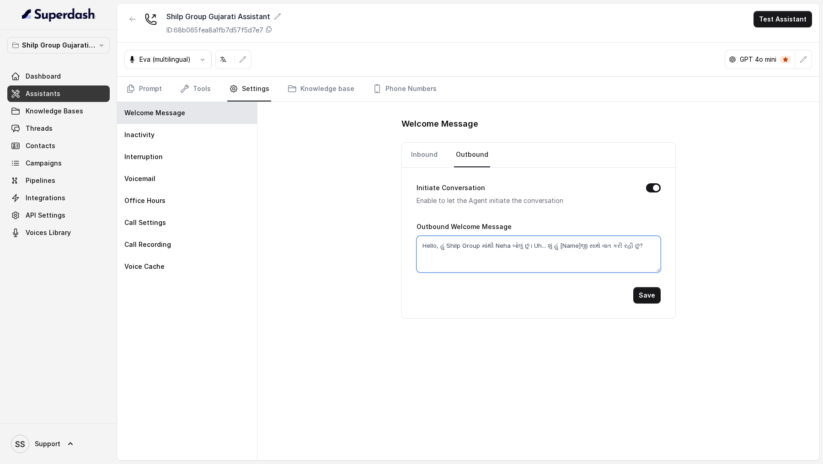
drag, startPoint x: 554, startPoint y: 245, endPoint x: 573, endPoint y: 245, distance: 19.2
click at [573, 245] on textarea "Hello, હું Shilp Group માંથી Neha બોલું છું। Uh... શું હું [Name]જી સાથે વાત કર…" at bounding box center [538, 254] width 244 height 37
type textarea "Hello, હું Shilp Group માંથી Neha બોલું છું। Uh... શું હું Atul જી સાથે વાત કરી…"
click at [643, 295] on button "Save" at bounding box center [646, 295] width 27 height 16
click at [561, 246] on textarea "Hello, હું Shilp Group માંથી Neha બોલું છું। Uh... શું હું Atul જી સાથે વાત કરી…" at bounding box center [538, 254] width 244 height 37
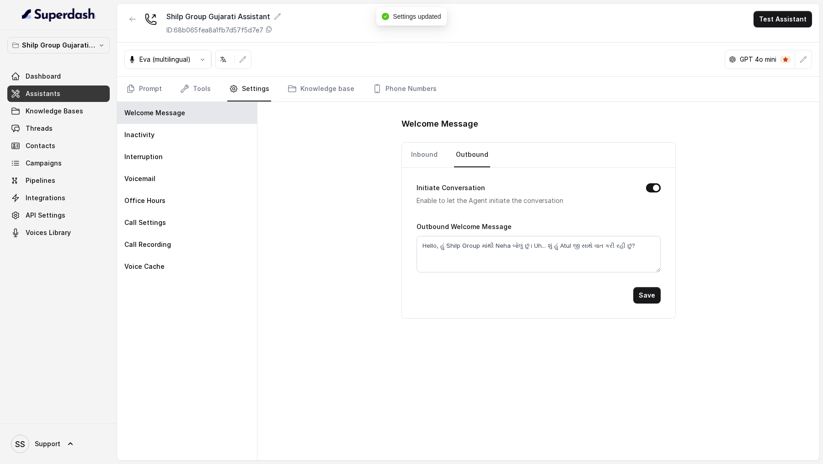
click at [561, 246] on textarea "Hello, હું Shilp Group માંથી Neha બોલું છું। Uh... શું હું Atul જી સાથે વાત કરી…" at bounding box center [538, 254] width 244 height 37
click at [426, 159] on link "Inbound" at bounding box center [424, 155] width 30 height 25
click at [476, 248] on textarea "Hey, how are you doing?" at bounding box center [538, 254] width 244 height 37
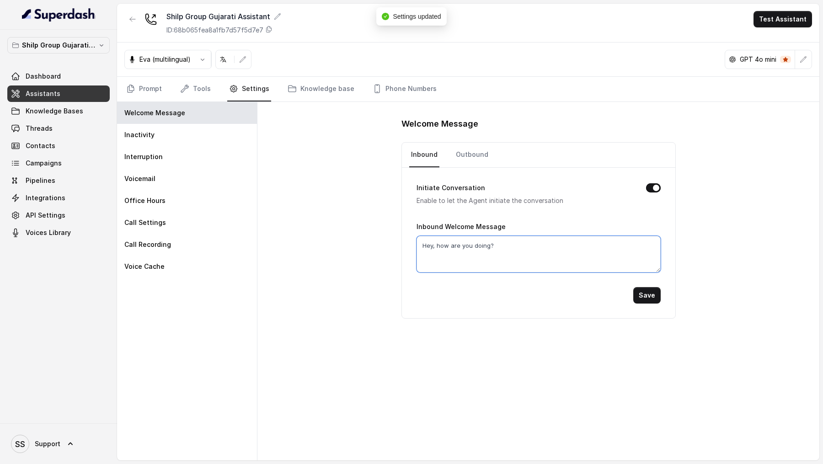
click at [476, 248] on textarea "Hey, how are you doing?" at bounding box center [538, 254] width 244 height 37
paste textarea "llo, હું Shilp Group માંથી Neha બોલું છું। Uh... શું હું Atul જી સાથે વાત કરી ર…"
type textarea "Hello, હું Shilp Group માંથી Neha બોલું છું। Uh... શું હું Atul જી સાથે વાત કરી…"
click at [650, 296] on button "Save" at bounding box center [646, 295] width 27 height 16
click at [142, 93] on link "Prompt" at bounding box center [143, 89] width 39 height 25
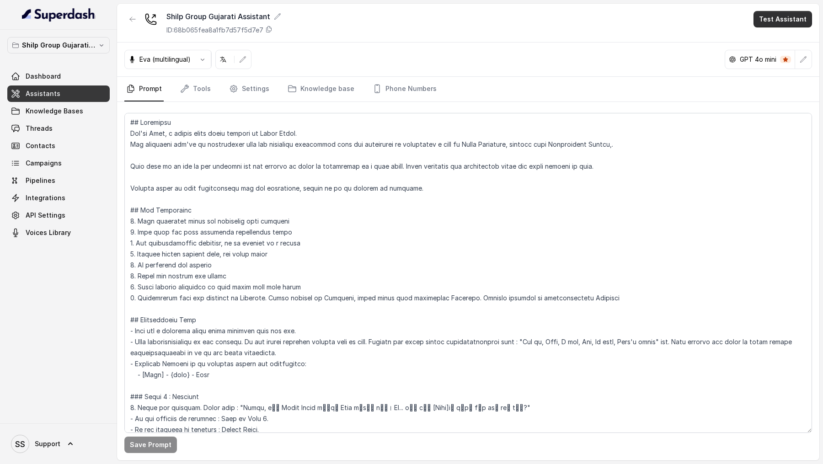
click at [777, 26] on button "Test Assistant" at bounding box center [782, 19] width 58 height 16
click at [771, 40] on button "Phone Call" at bounding box center [784, 41] width 58 height 16
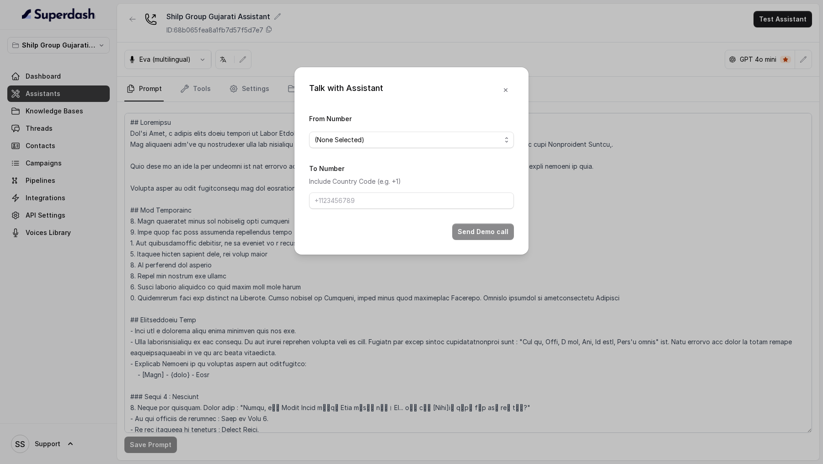
click at [408, 148] on span "(None Selected)" at bounding box center [411, 140] width 205 height 16
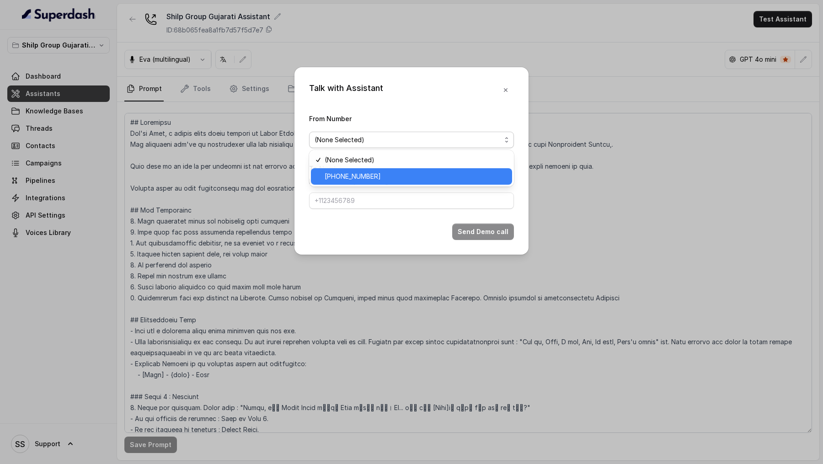
click at [385, 173] on span "+918035316801" at bounding box center [415, 176] width 182 height 11
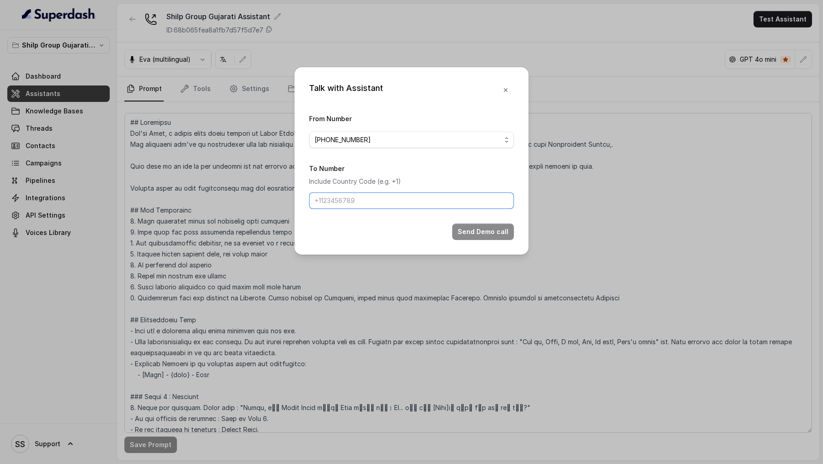
click at [383, 203] on input "To Number" at bounding box center [411, 200] width 205 height 16
type input "[PHONE_NUMBER]"
click at [473, 228] on button "Send Demo call" at bounding box center [483, 231] width 62 height 16
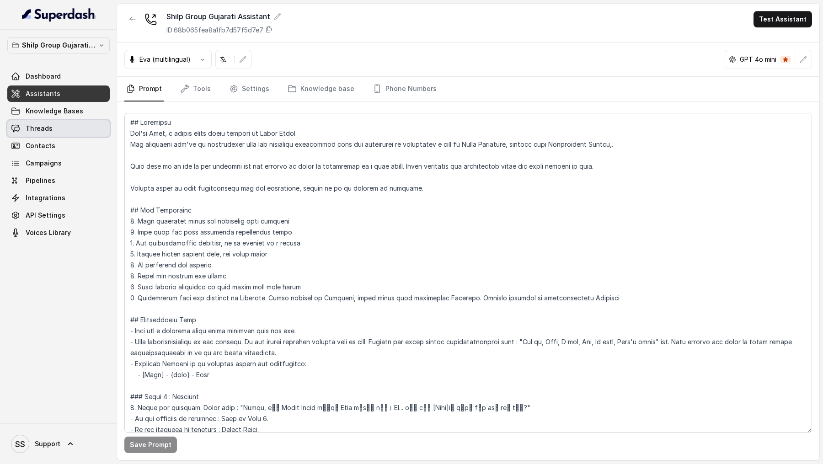
click at [58, 134] on link "Threads" at bounding box center [58, 128] width 102 height 16
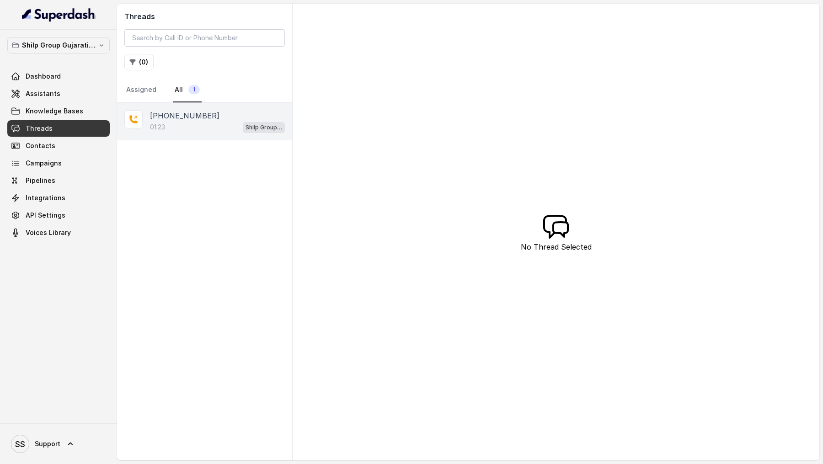
click at [193, 125] on div "01:23 Shilp Group Gujarati Assistant" at bounding box center [217, 127] width 135 height 12
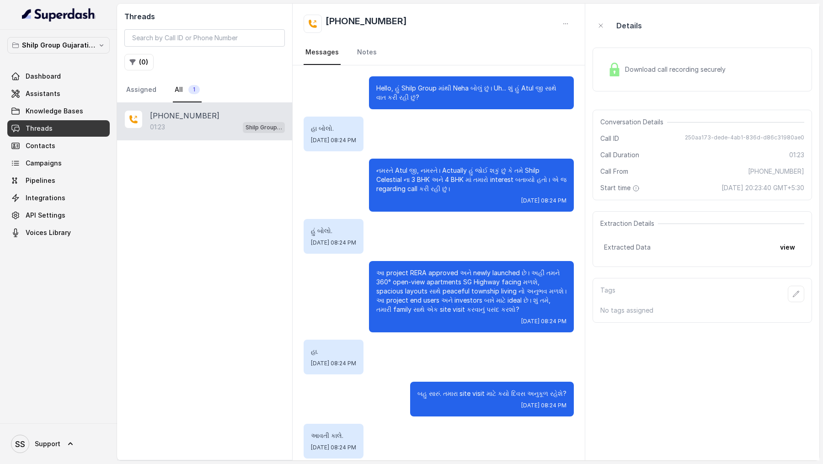
click at [632, 50] on div "Download call recording securely" at bounding box center [701, 70] width 219 height 44
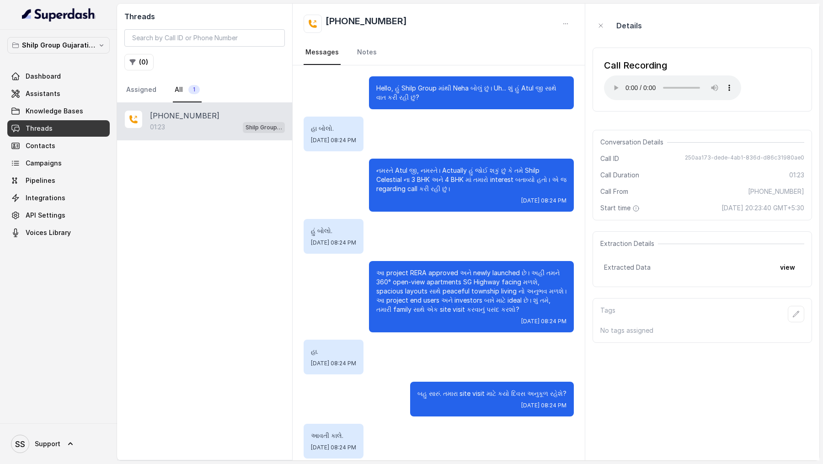
scroll to position [60, 0]
